Goal: Use online tool/utility: Utilize a website feature to perform a specific function

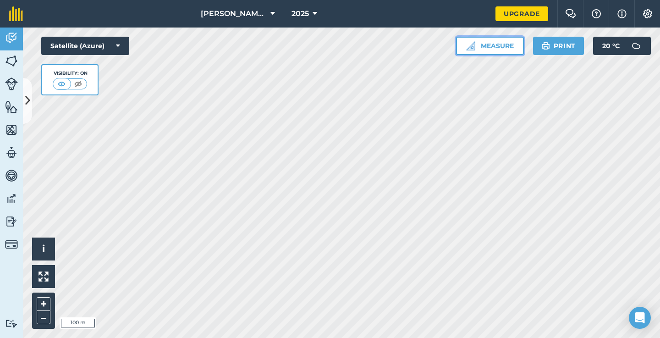
click at [474, 44] on img at bounding box center [470, 45] width 9 height 9
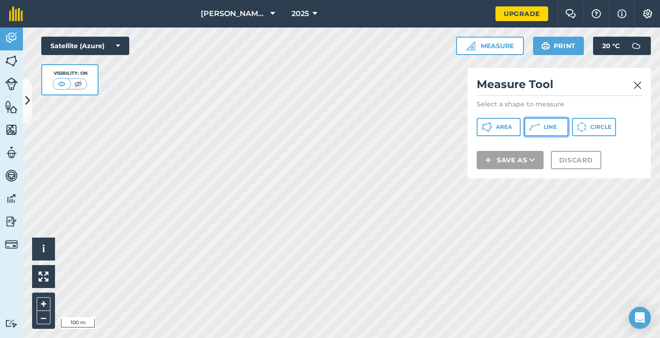
click at [541, 129] on button "Line" at bounding box center [547, 127] width 44 height 18
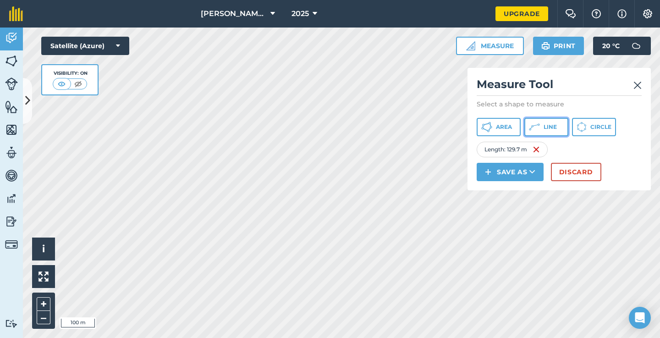
click at [492, 128] on icon at bounding box center [486, 127] width 11 height 11
click at [545, 125] on span "Line" at bounding box center [550, 126] width 13 height 7
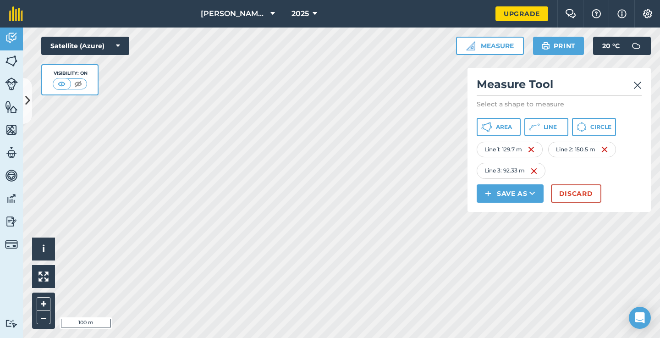
click at [539, 168] on div "Line 3 : 92.33 m" at bounding box center [511, 171] width 69 height 16
click at [531, 170] on div "Line 3 : 92.33 m" at bounding box center [511, 171] width 69 height 16
click at [537, 173] on img at bounding box center [534, 171] width 7 height 11
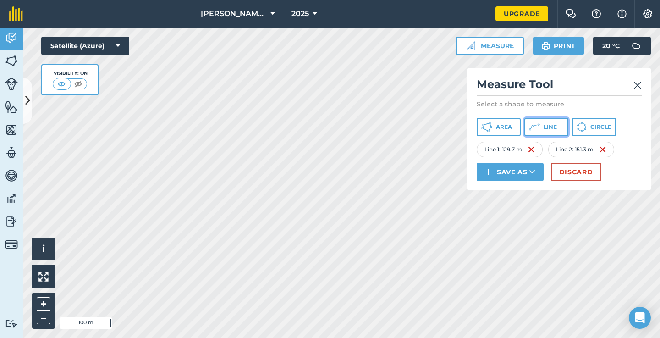
click at [492, 128] on icon at bounding box center [486, 127] width 11 height 11
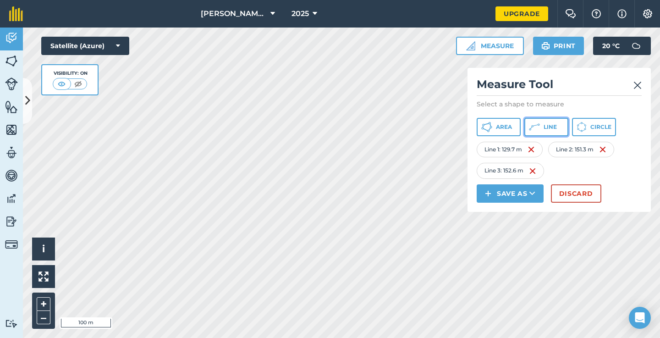
click at [492, 126] on icon at bounding box center [486, 127] width 11 height 11
click at [639, 86] on img at bounding box center [638, 85] width 8 height 11
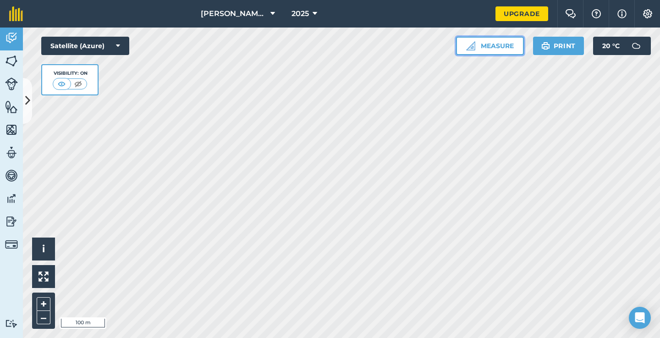
click at [508, 39] on button "Measure" at bounding box center [490, 46] width 68 height 18
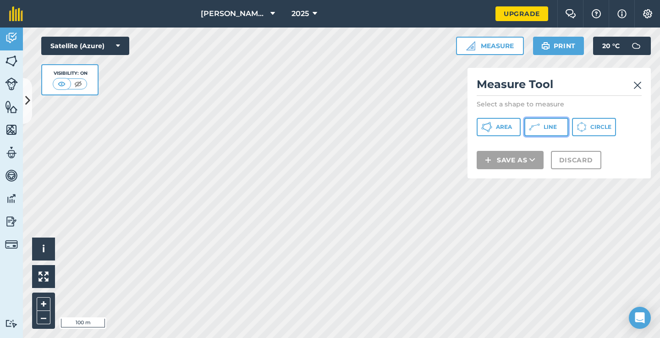
click at [550, 126] on span "Line" at bounding box center [550, 126] width 13 height 7
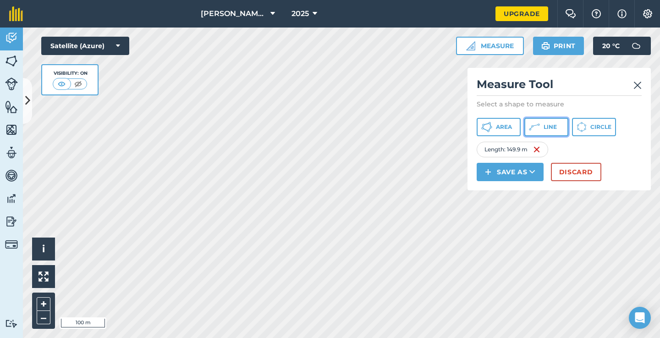
click at [492, 127] on icon at bounding box center [486, 127] width 11 height 11
click at [556, 135] on button "Line" at bounding box center [547, 127] width 44 height 18
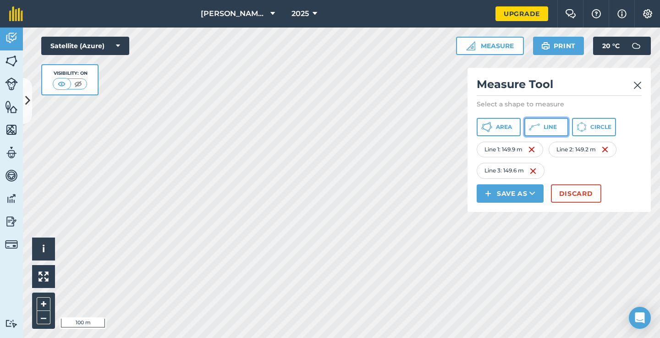
click at [555, 119] on button "Line" at bounding box center [547, 127] width 44 height 18
click at [544, 122] on button "Line" at bounding box center [547, 127] width 44 height 18
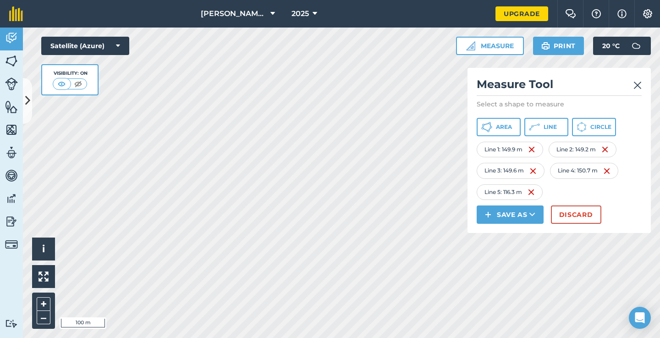
click at [641, 83] on img at bounding box center [638, 85] width 8 height 11
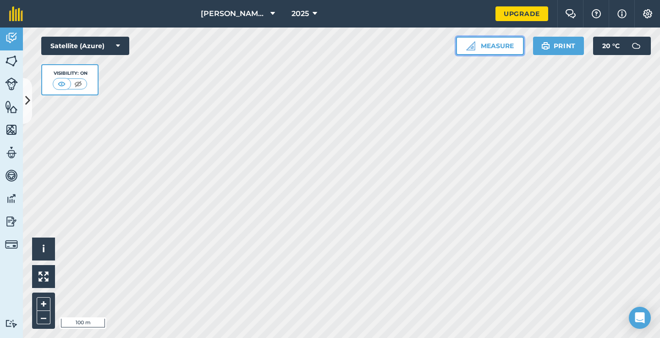
click at [489, 50] on button "Measure" at bounding box center [490, 46] width 68 height 18
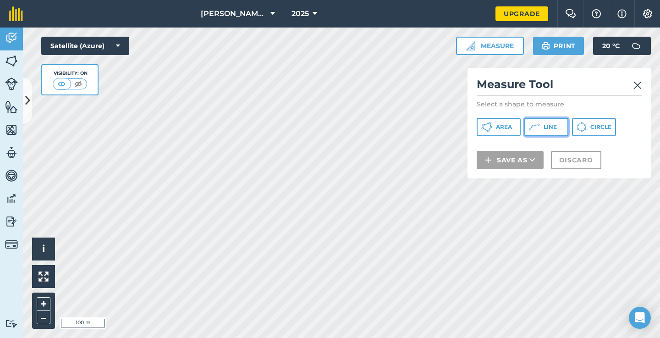
click at [492, 124] on icon at bounding box center [486, 127] width 11 height 11
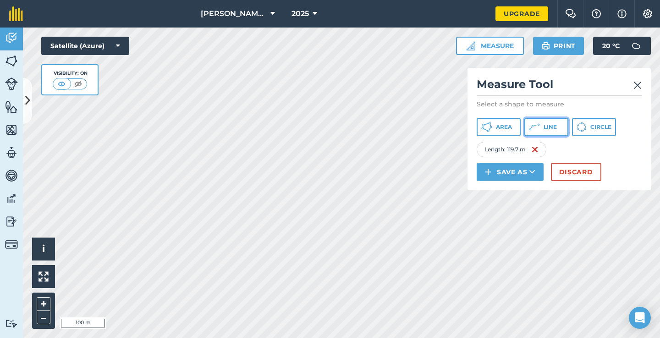
click at [542, 123] on button "Line" at bounding box center [547, 127] width 44 height 18
click at [534, 134] on button "Line" at bounding box center [547, 127] width 44 height 18
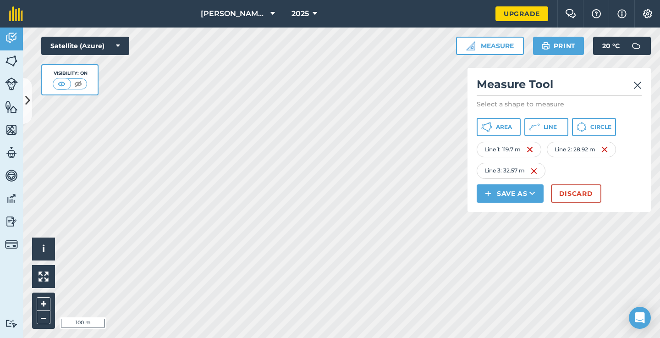
click at [610, 149] on div "Line 2 : 28.92 m" at bounding box center [581, 150] width 69 height 16
click at [538, 173] on img at bounding box center [534, 171] width 7 height 11
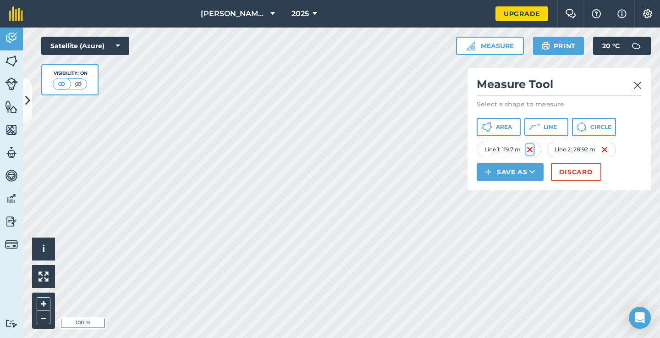
click at [532, 150] on img at bounding box center [529, 149] width 7 height 11
click at [540, 151] on img at bounding box center [538, 149] width 7 height 11
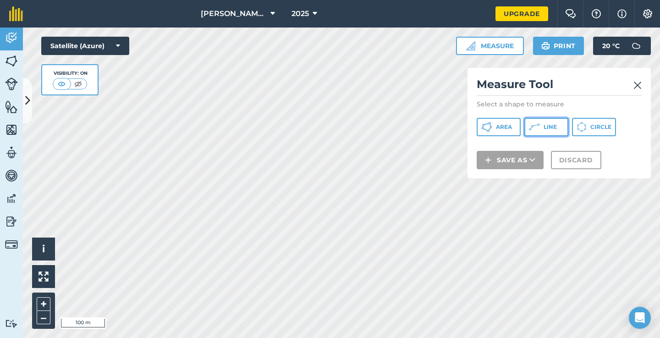
click at [492, 132] on icon at bounding box center [486, 127] width 11 height 11
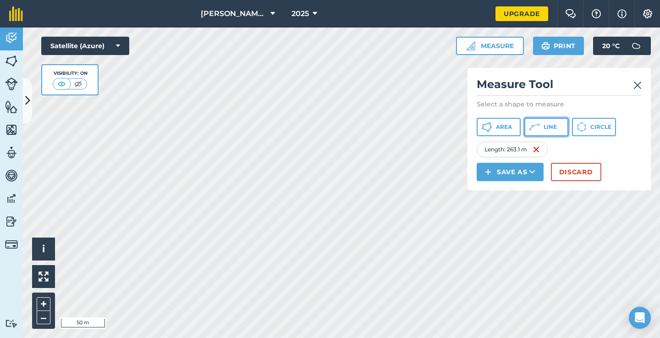
click at [550, 125] on span "Line" at bounding box center [550, 126] width 13 height 7
click at [542, 127] on button "Line" at bounding box center [547, 127] width 44 height 18
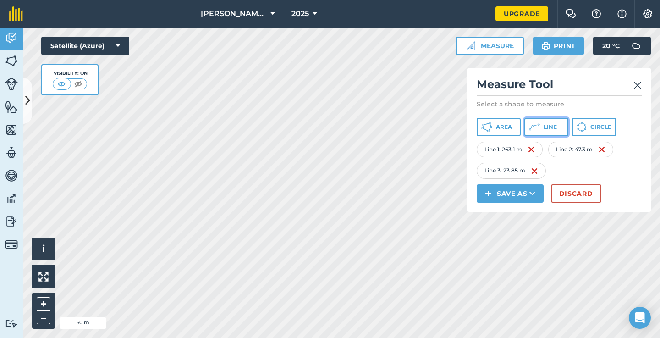
click at [491, 127] on icon at bounding box center [490, 128] width 2 height 3
click at [492, 131] on icon at bounding box center [486, 127] width 11 height 11
click at [125, 93] on div "Satellite (Azure) Visibility: On" at bounding box center [85, 66] width 88 height 59
click at [128, 87] on div "Satellite (Azure) Visibility: On" at bounding box center [85, 66] width 88 height 59
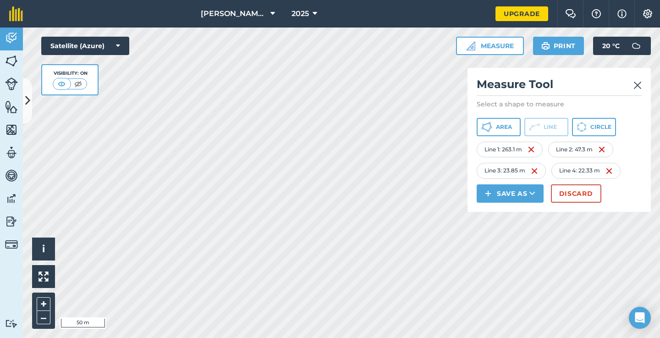
click at [128, 87] on div "Satellite (Azure) Visibility: On" at bounding box center [85, 66] width 88 height 59
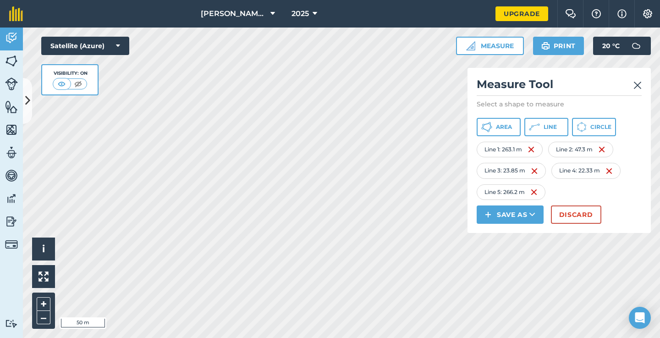
click at [641, 86] on img at bounding box center [638, 85] width 8 height 11
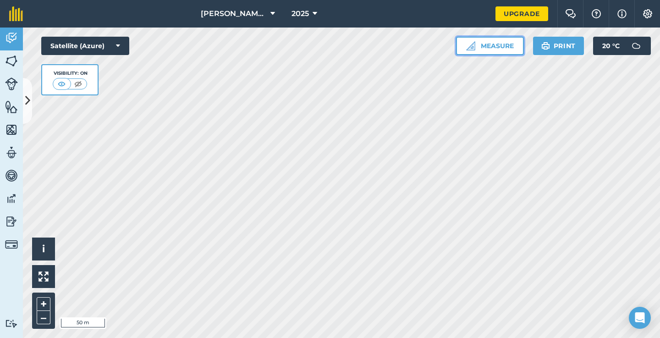
click at [493, 49] on button "Measure" at bounding box center [490, 46] width 68 height 18
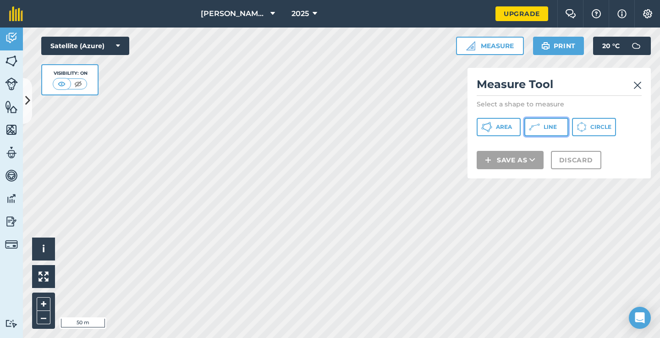
click at [492, 127] on icon at bounding box center [486, 127] width 11 height 11
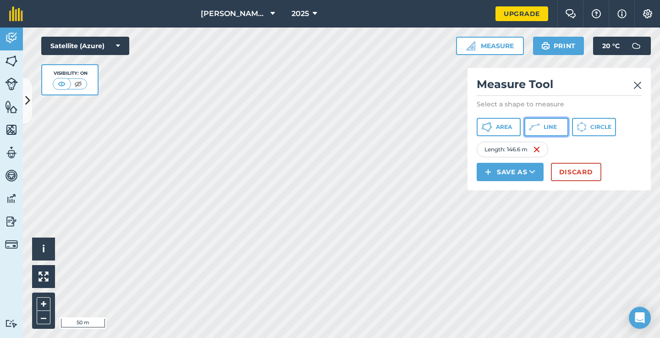
click at [531, 129] on icon at bounding box center [530, 129] width 2 height 2
click at [553, 122] on button "Line" at bounding box center [547, 127] width 44 height 18
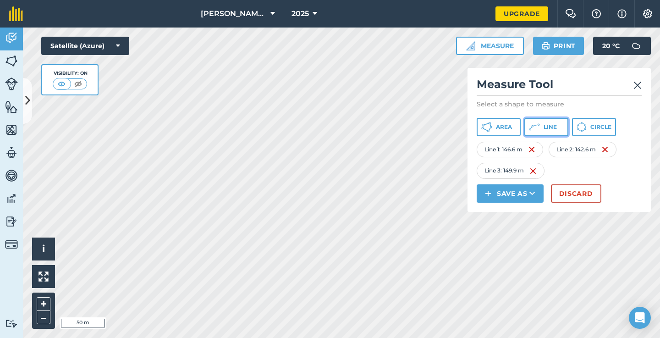
click at [492, 126] on icon at bounding box center [486, 127] width 11 height 11
click at [548, 128] on span "Line" at bounding box center [550, 126] width 13 height 7
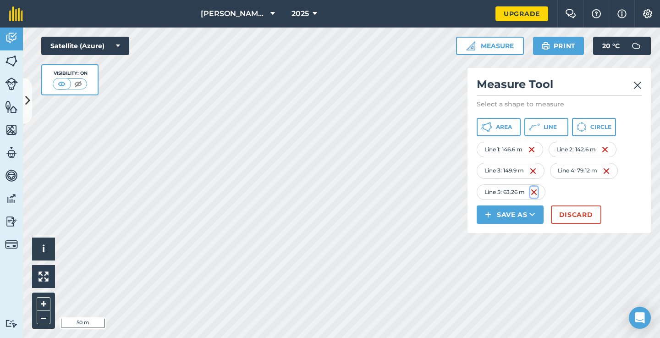
click at [538, 191] on img at bounding box center [534, 192] width 7 height 11
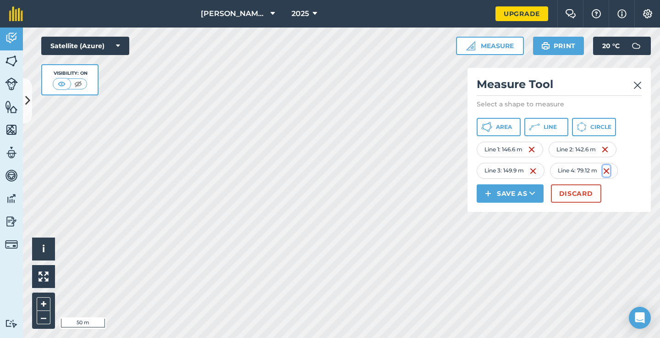
click at [609, 173] on img at bounding box center [606, 171] width 7 height 11
click at [546, 134] on button "Line" at bounding box center [547, 127] width 44 height 18
click at [543, 126] on button "Line" at bounding box center [547, 127] width 44 height 18
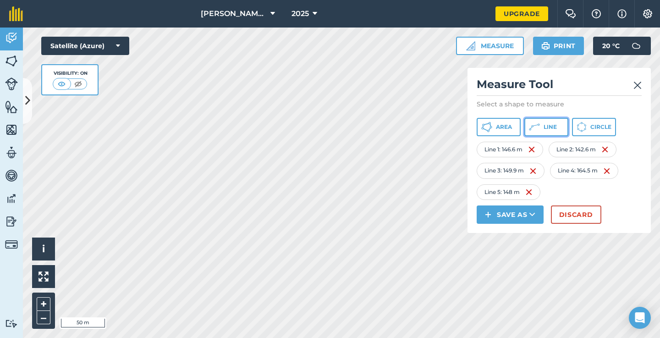
click at [492, 127] on icon at bounding box center [486, 127] width 11 height 11
click at [541, 125] on button "Line" at bounding box center [547, 127] width 44 height 18
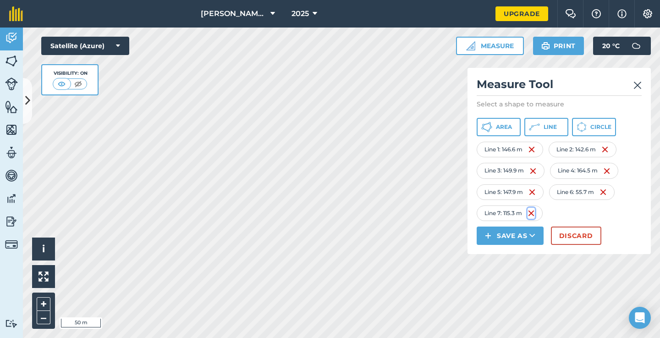
click at [535, 215] on img at bounding box center [531, 213] width 7 height 11
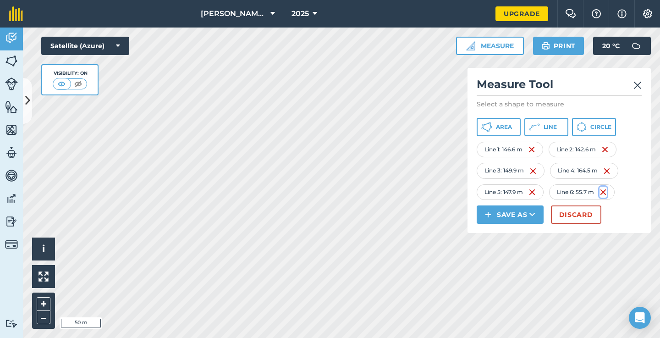
click at [603, 191] on img at bounding box center [603, 192] width 7 height 11
click at [534, 191] on img at bounding box center [532, 192] width 7 height 11
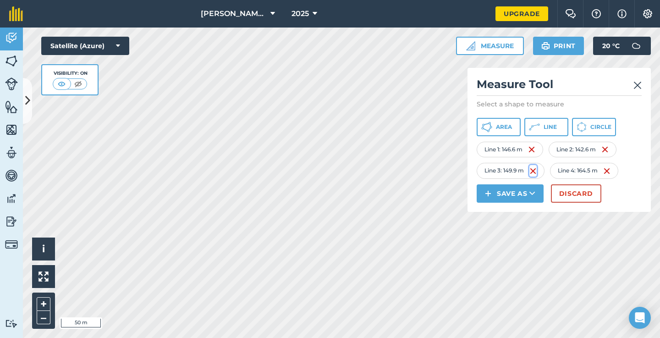
click at [536, 170] on img at bounding box center [533, 171] width 7 height 11
click at [535, 149] on img at bounding box center [531, 149] width 7 height 11
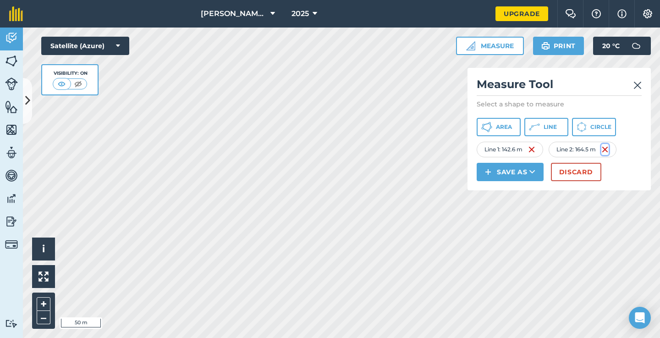
click at [606, 152] on img at bounding box center [605, 149] width 7 height 11
click at [539, 150] on img at bounding box center [536, 149] width 7 height 11
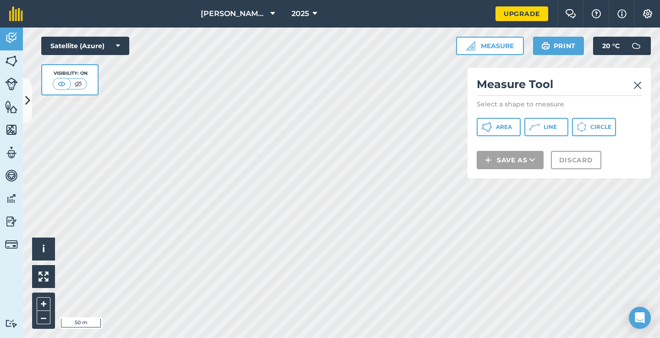
click at [638, 88] on img at bounding box center [638, 85] width 8 height 11
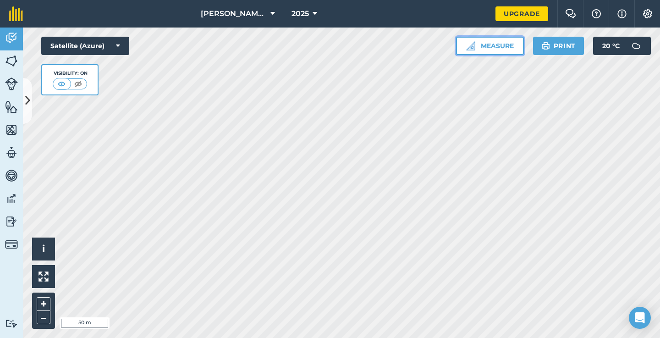
click at [463, 48] on button "Measure" at bounding box center [490, 46] width 68 height 18
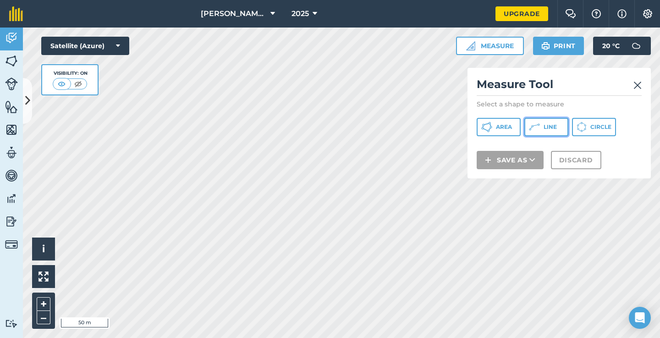
click at [542, 125] on button "Line" at bounding box center [547, 127] width 44 height 18
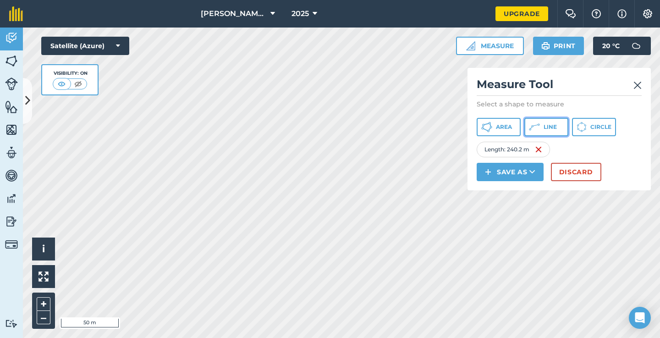
click at [492, 132] on icon at bounding box center [486, 127] width 11 height 11
click at [544, 129] on span "Line" at bounding box center [550, 126] width 13 height 7
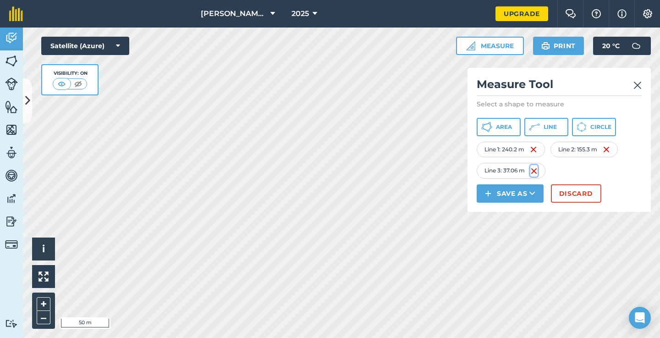
click at [537, 173] on img at bounding box center [534, 171] width 7 height 11
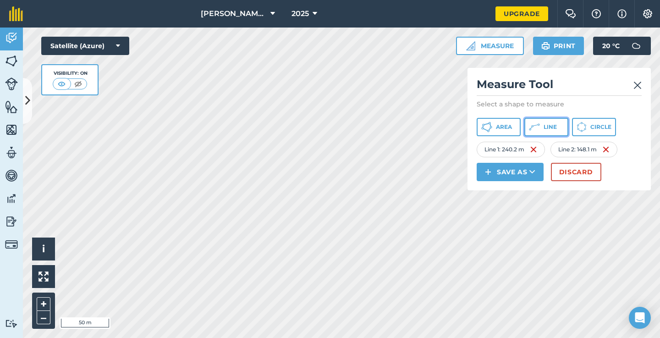
click at [492, 129] on icon at bounding box center [486, 127] width 11 height 11
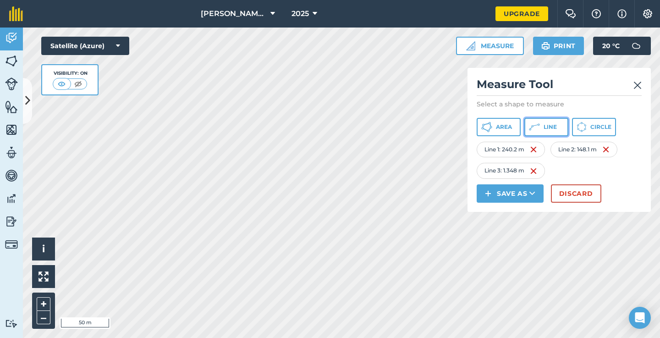
click at [492, 126] on icon at bounding box center [486, 127] width 11 height 11
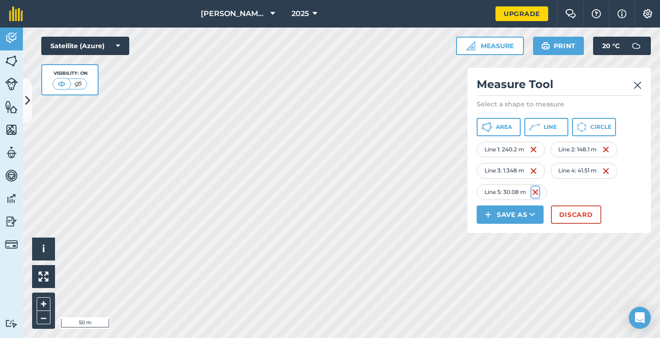
click at [534, 195] on img at bounding box center [535, 192] width 7 height 11
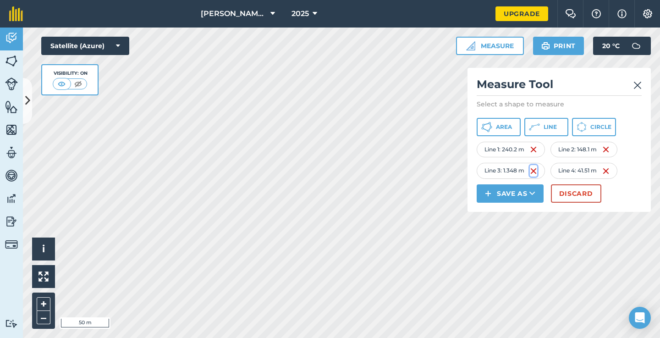
click at [533, 173] on img at bounding box center [533, 171] width 7 height 11
click at [537, 149] on img at bounding box center [533, 149] width 7 height 11
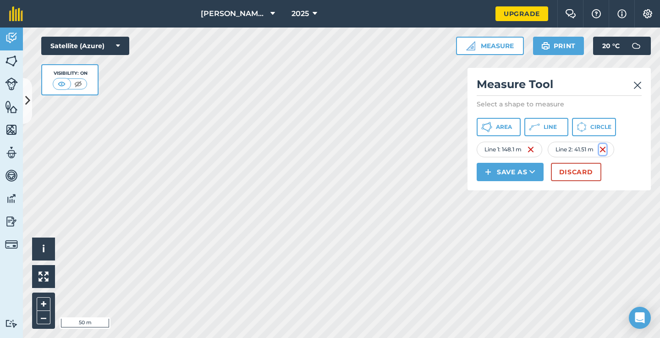
click at [604, 150] on img at bounding box center [602, 149] width 7 height 11
click at [538, 150] on img at bounding box center [535, 149] width 7 height 11
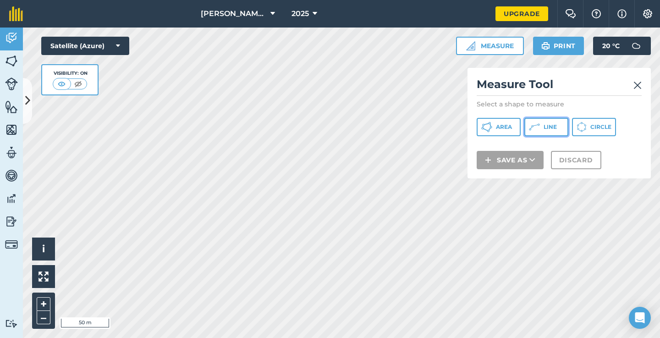
click at [492, 128] on icon at bounding box center [486, 127] width 11 height 11
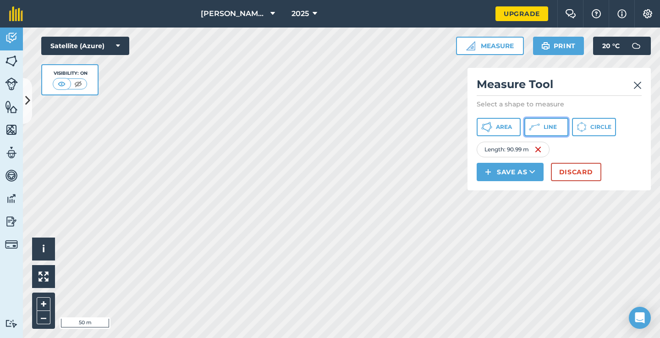
click at [553, 134] on button "Line" at bounding box center [547, 127] width 44 height 18
click at [610, 150] on img at bounding box center [607, 149] width 7 height 11
click at [492, 132] on icon at bounding box center [486, 127] width 11 height 11
click at [637, 87] on img at bounding box center [638, 85] width 8 height 11
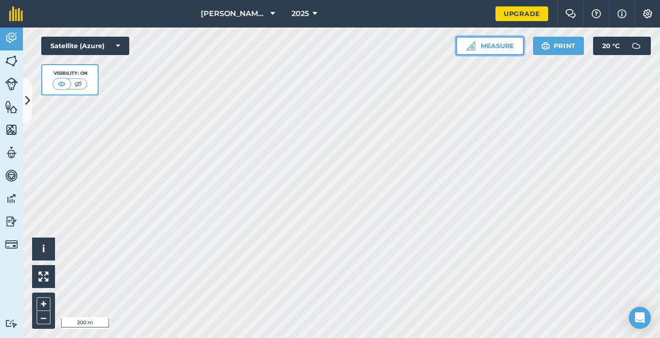
click at [475, 49] on button "Measure" at bounding box center [490, 46] width 68 height 18
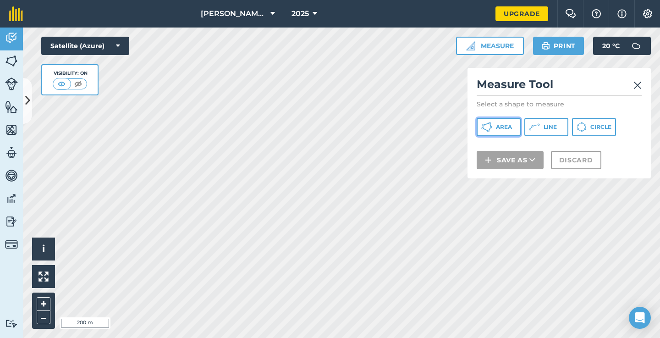
click at [507, 122] on button "Area" at bounding box center [499, 127] width 44 height 18
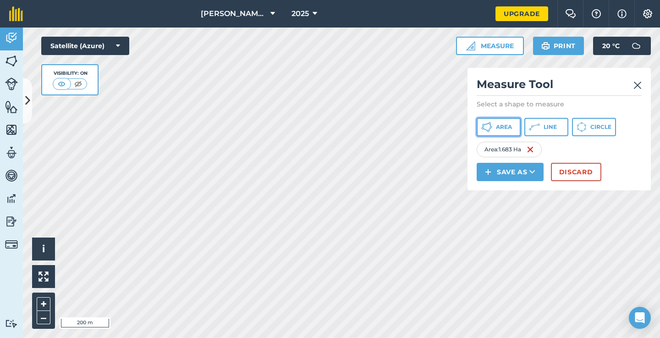
click at [506, 131] on button "Area" at bounding box center [499, 127] width 44 height 18
click at [639, 84] on img at bounding box center [638, 85] width 8 height 11
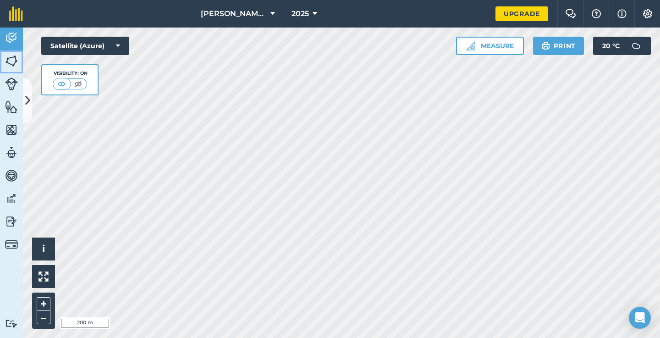
click at [13, 60] on img at bounding box center [11, 61] width 13 height 14
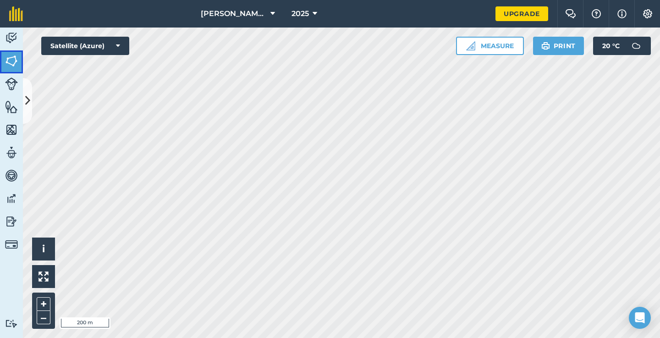
click at [13, 60] on img at bounding box center [11, 61] width 13 height 14
click at [499, 53] on button "Measure" at bounding box center [490, 46] width 68 height 18
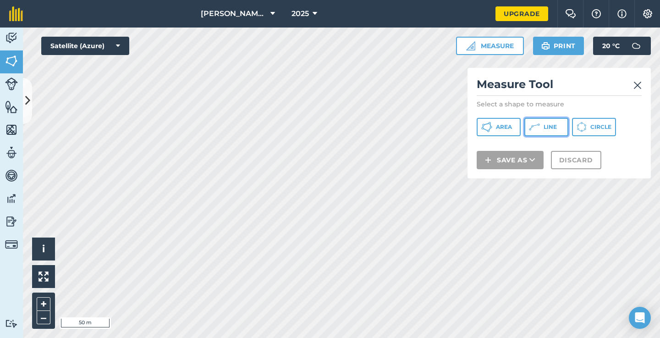
click at [545, 128] on span "Line" at bounding box center [550, 126] width 13 height 7
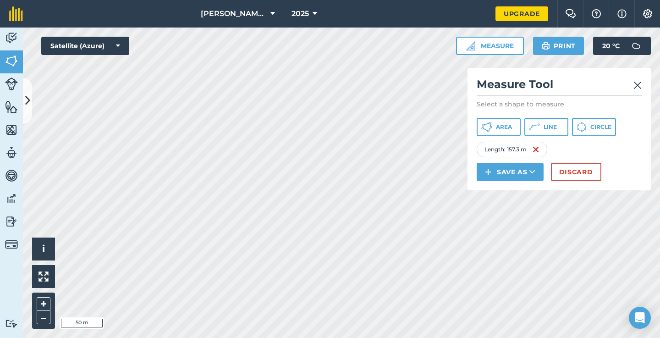
click at [638, 89] on img at bounding box center [638, 85] width 8 height 11
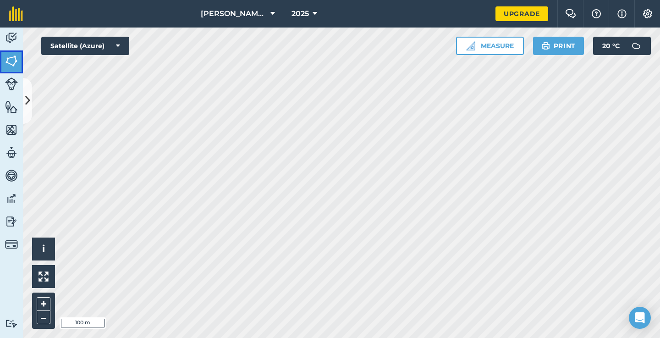
click at [9, 62] on img at bounding box center [11, 61] width 13 height 14
